Goal: Transaction & Acquisition: Subscribe to service/newsletter

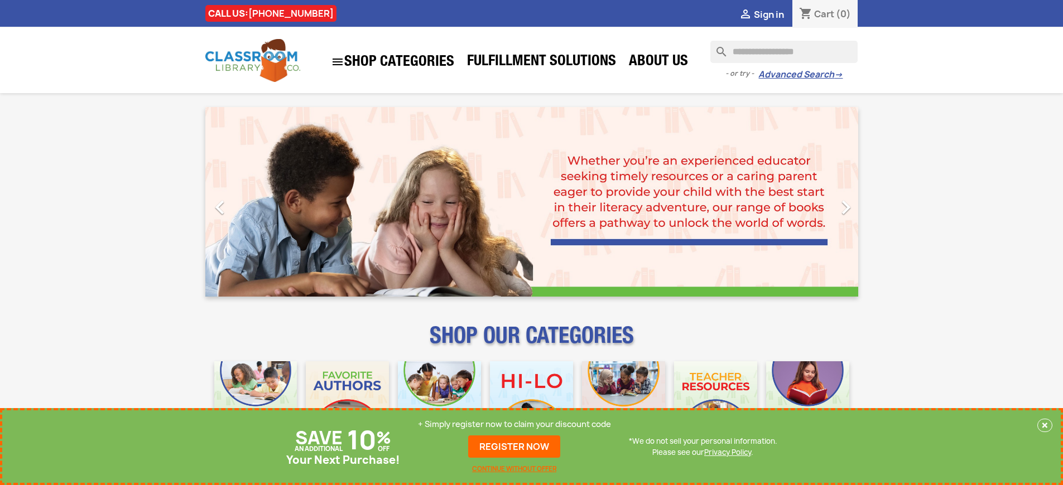
click at [514, 425] on p "+ Simply register now to claim your discount code" at bounding box center [514, 424] width 193 height 11
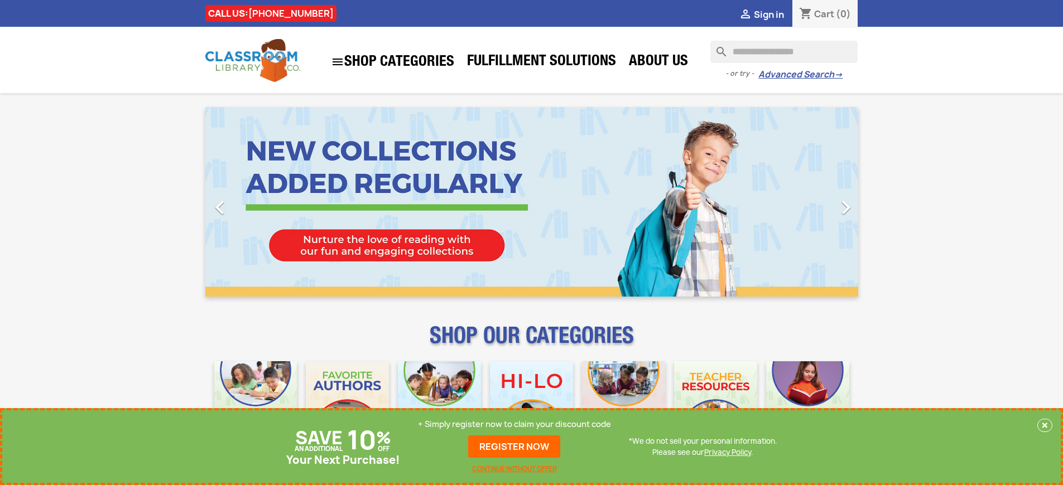
click at [514, 425] on p "+ Simply register now to claim your discount code" at bounding box center [514, 424] width 193 height 11
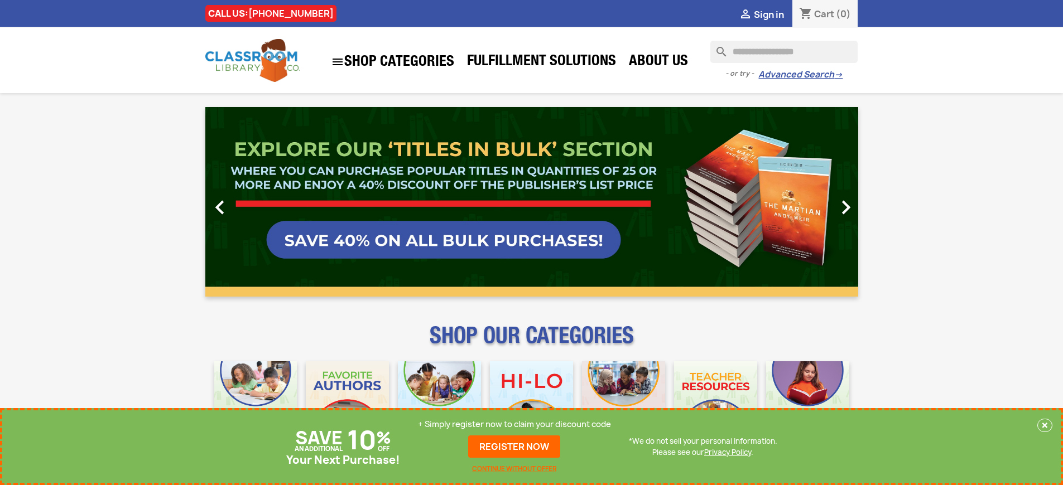
click at [514, 425] on p "+ Simply register now to claim your discount code" at bounding box center [514, 424] width 193 height 11
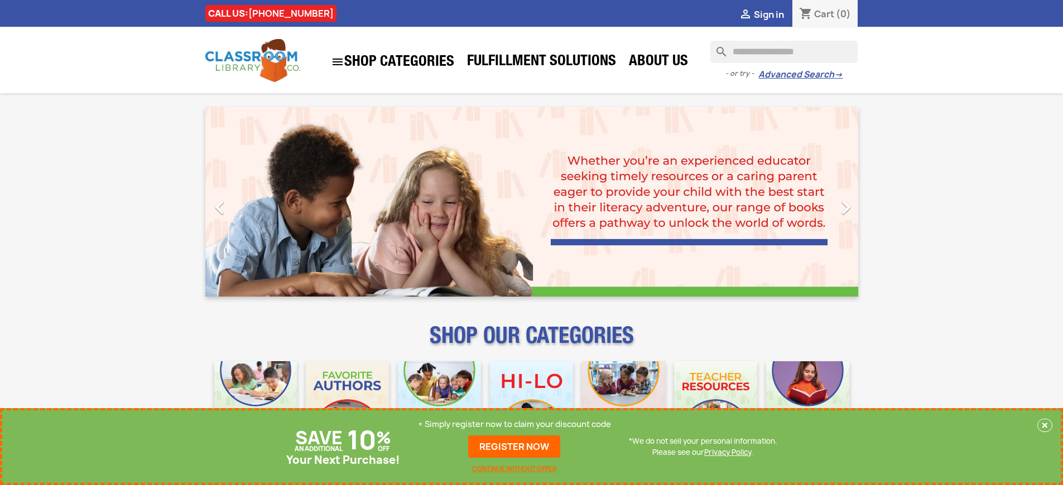
click at [514, 425] on p "+ Simply register now to claim your discount code" at bounding box center [514, 424] width 193 height 11
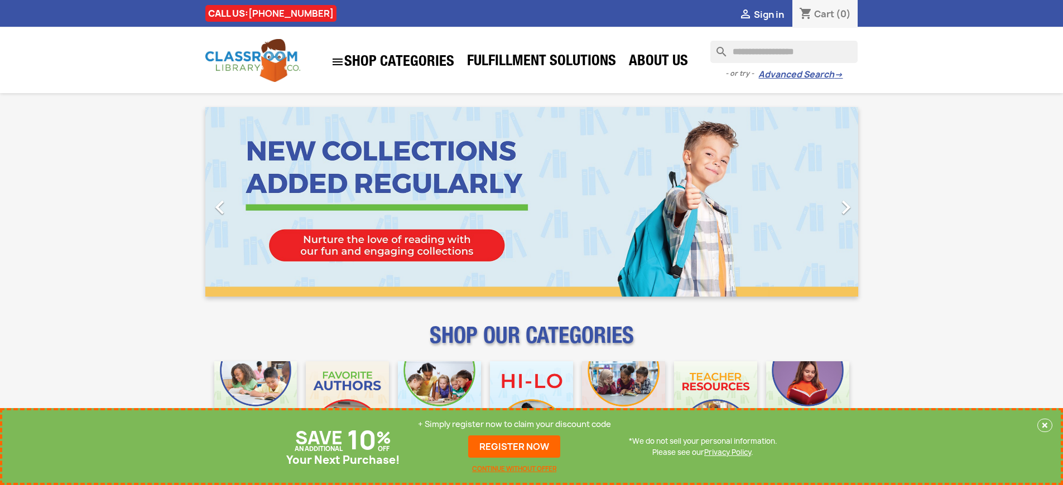
click at [514, 425] on p "+ Simply register now to claim your discount code" at bounding box center [514, 424] width 193 height 11
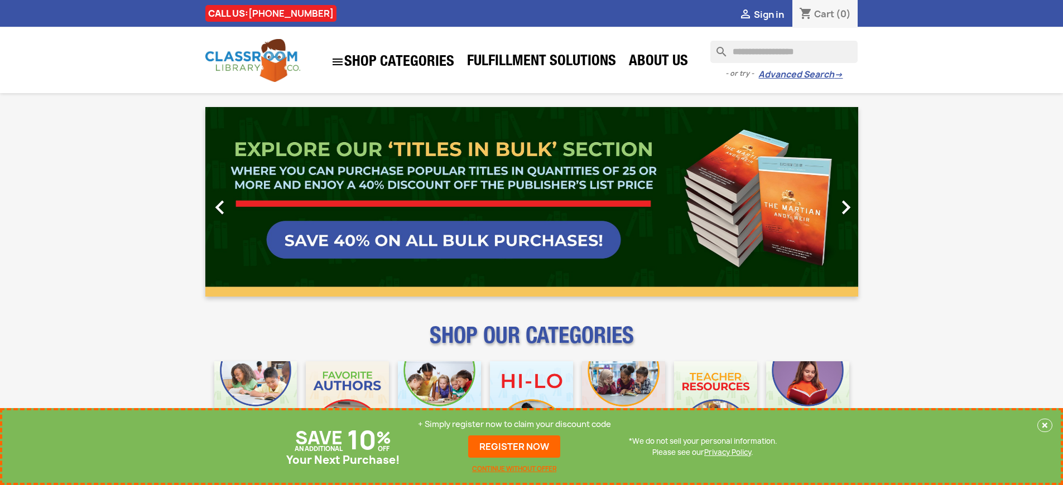
click at [514, 425] on p "+ Simply register now to claim your discount code" at bounding box center [514, 424] width 193 height 11
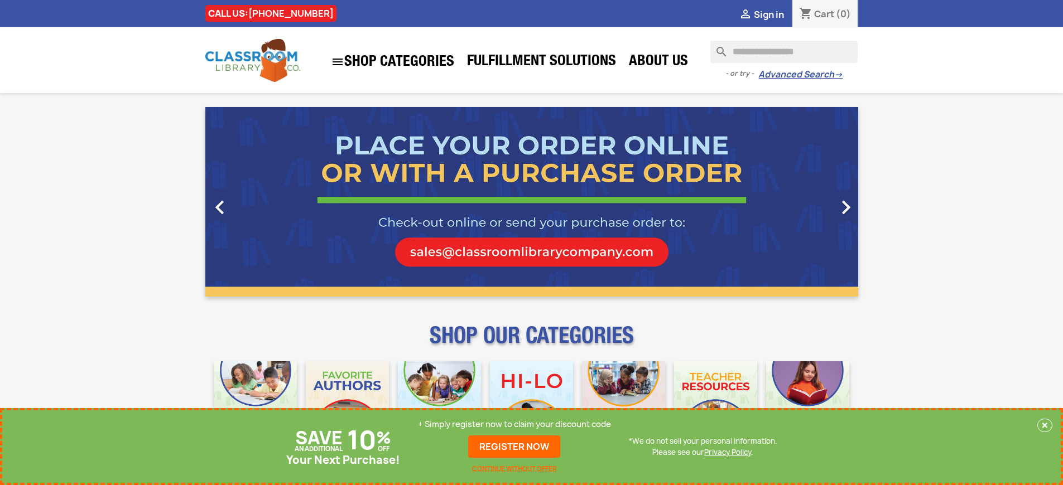
click at [514, 425] on p "+ Simply register now to claim your discount code" at bounding box center [514, 424] width 193 height 11
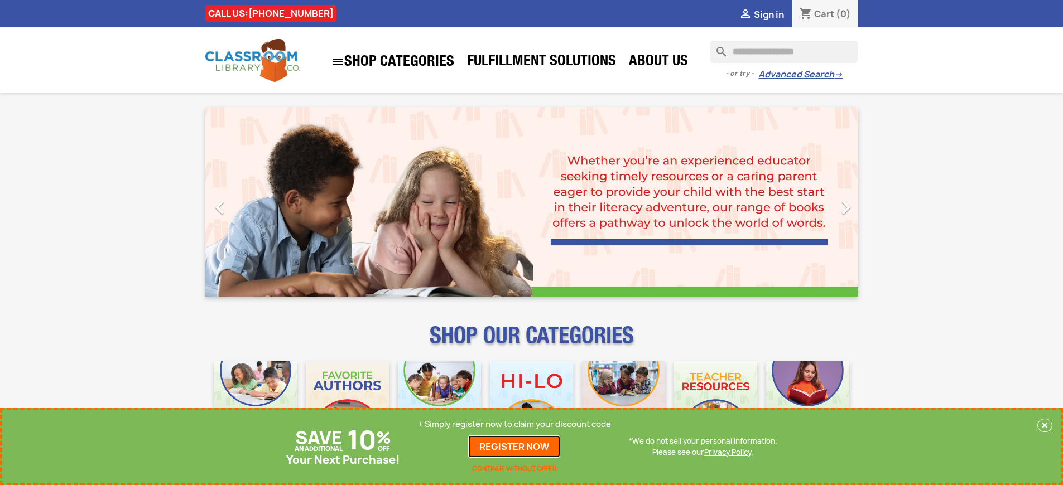
click at [514, 447] on link "REGISTER NOW" at bounding box center [514, 447] width 92 height 22
click at [514, 425] on p "+ Simply register now to claim your discount code" at bounding box center [514, 424] width 193 height 11
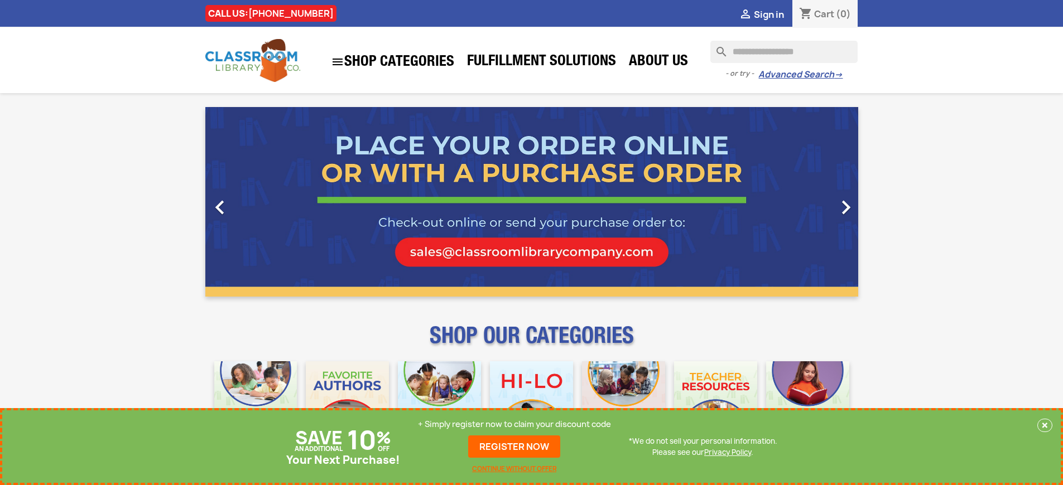
click at [514, 425] on p "+ Simply register now to claim your discount code" at bounding box center [514, 424] width 193 height 11
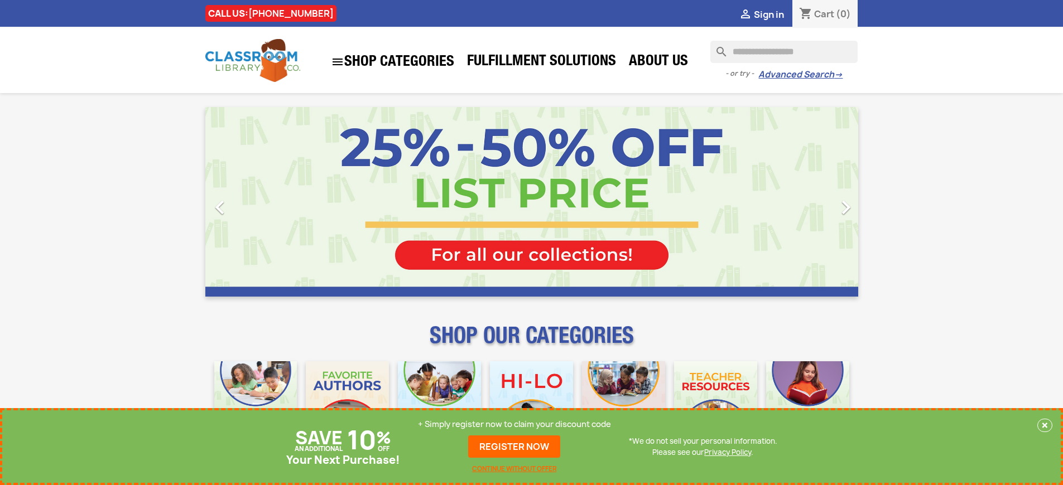
click at [514, 425] on p "+ Simply register now to claim your discount code" at bounding box center [514, 424] width 193 height 11
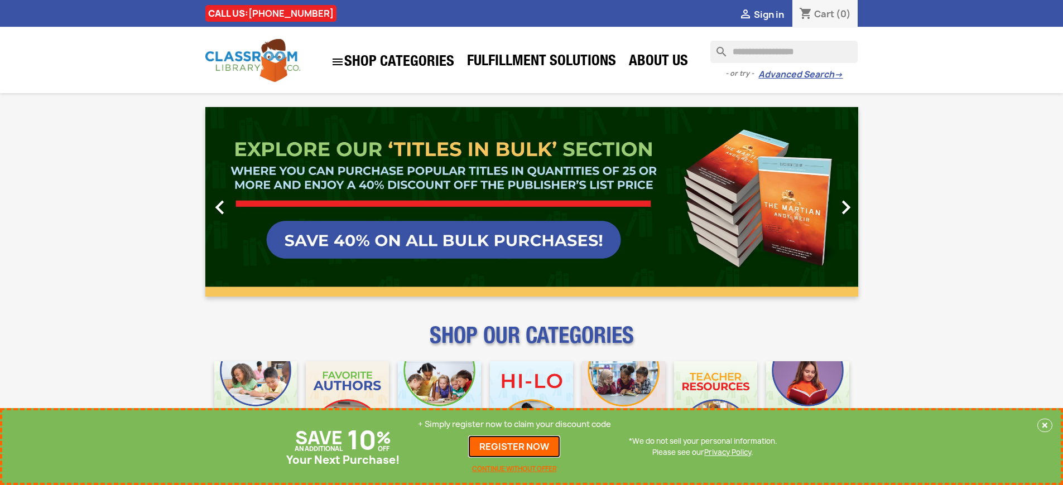
click at [514, 447] on link "REGISTER NOW" at bounding box center [514, 447] width 92 height 22
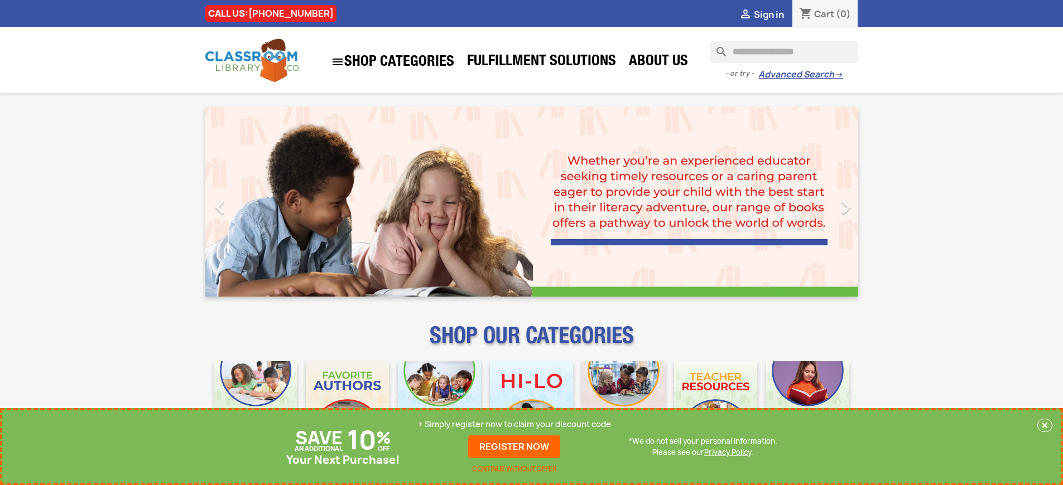
click at [514, 425] on p "+ Simply register now to claim your discount code" at bounding box center [514, 424] width 193 height 11
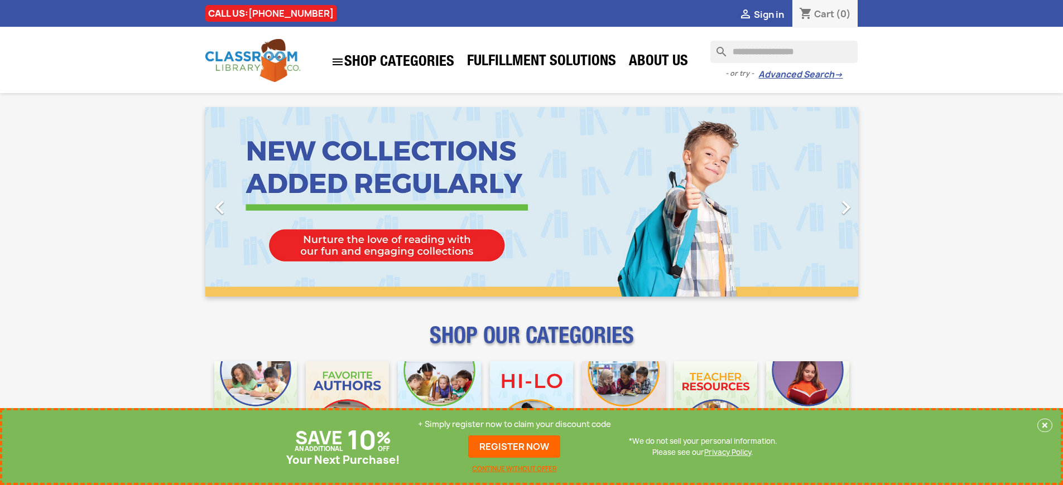
click at [514, 425] on p "+ Simply register now to claim your discount code" at bounding box center [514, 424] width 193 height 11
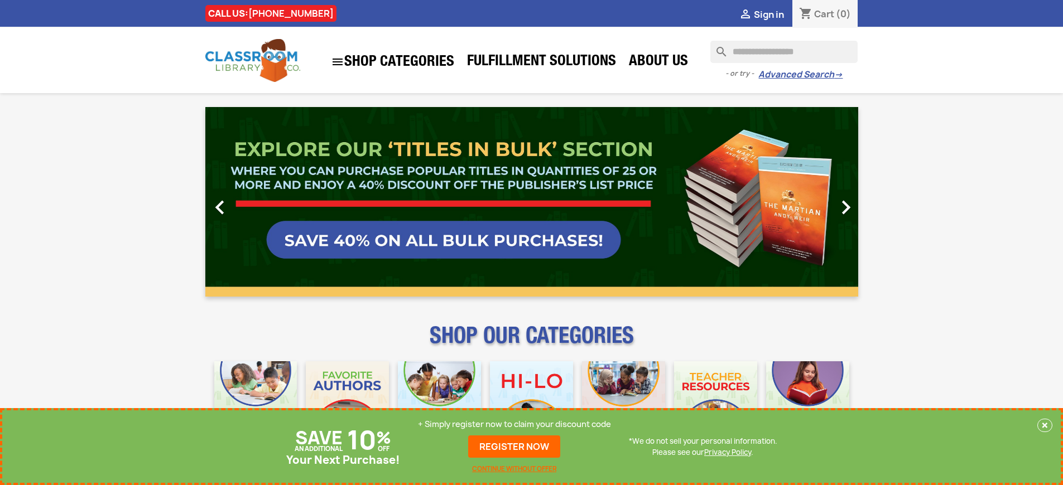
click at [514, 425] on p "+ Simply register now to claim your discount code" at bounding box center [514, 424] width 193 height 11
click at [514, 447] on link "REGISTER NOW" at bounding box center [514, 447] width 92 height 22
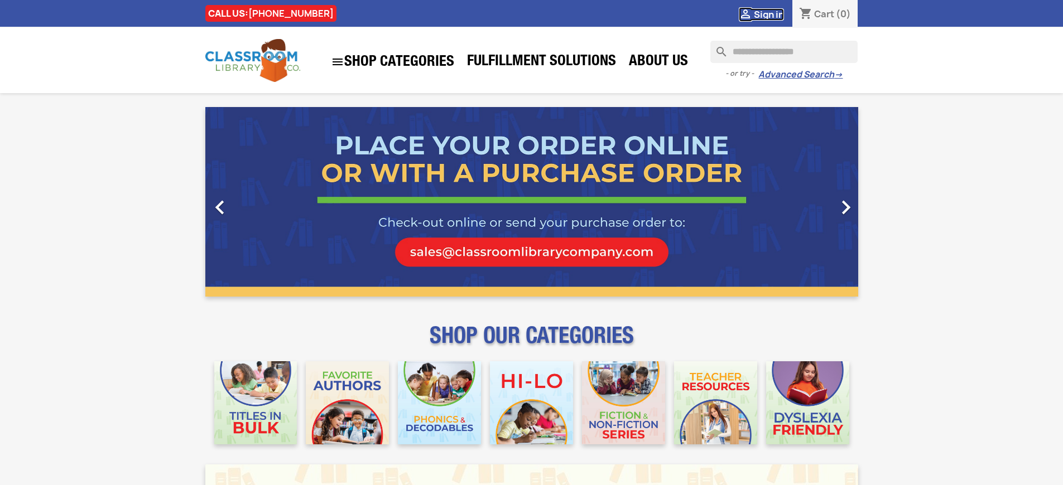
click at [768, 14] on span "Sign in" at bounding box center [769, 14] width 30 height 12
